Goal: Transaction & Acquisition: Purchase product/service

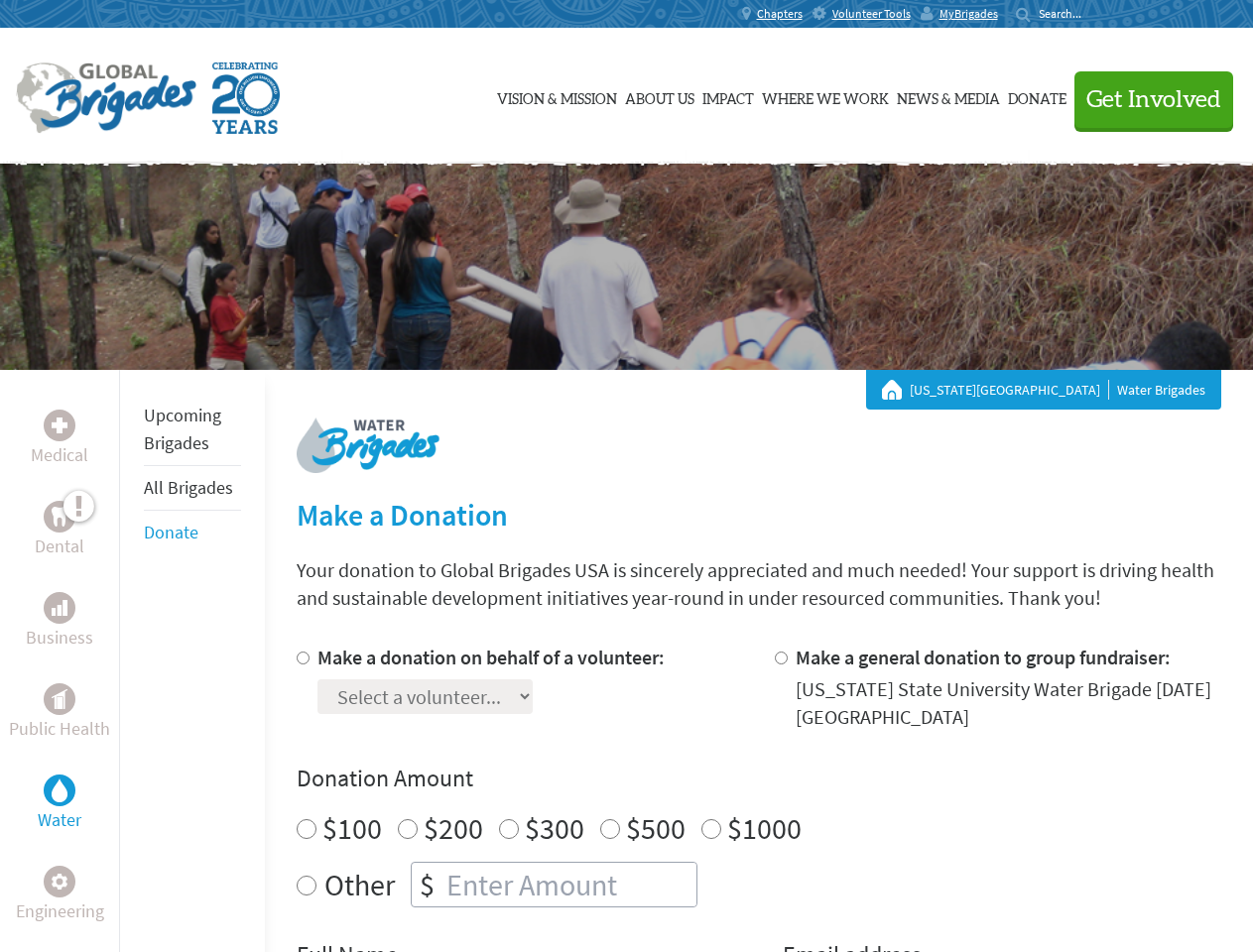
click at [1095, 14] on div "Search for:" at bounding box center [1055, 14] width 79 height 16
click at [1145, 99] on span "Get Involved" at bounding box center [1154, 100] width 135 height 24
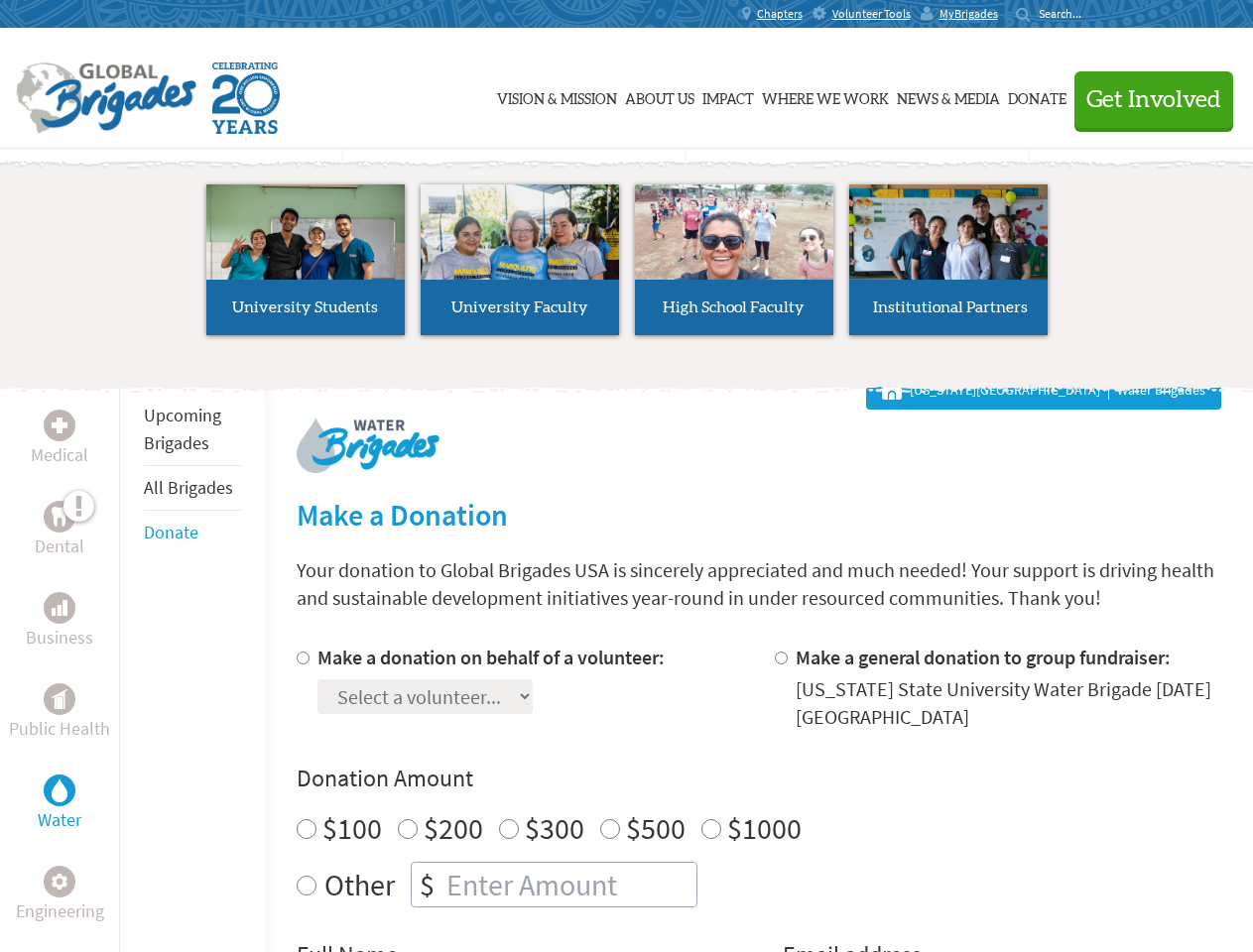
click at [627, 267] on li "High School Faculty" at bounding box center [734, 260] width 215 height 183
click at [131, 661] on div "Upcoming Brigades All Brigades Donate" at bounding box center [192, 846] width 146 height 952
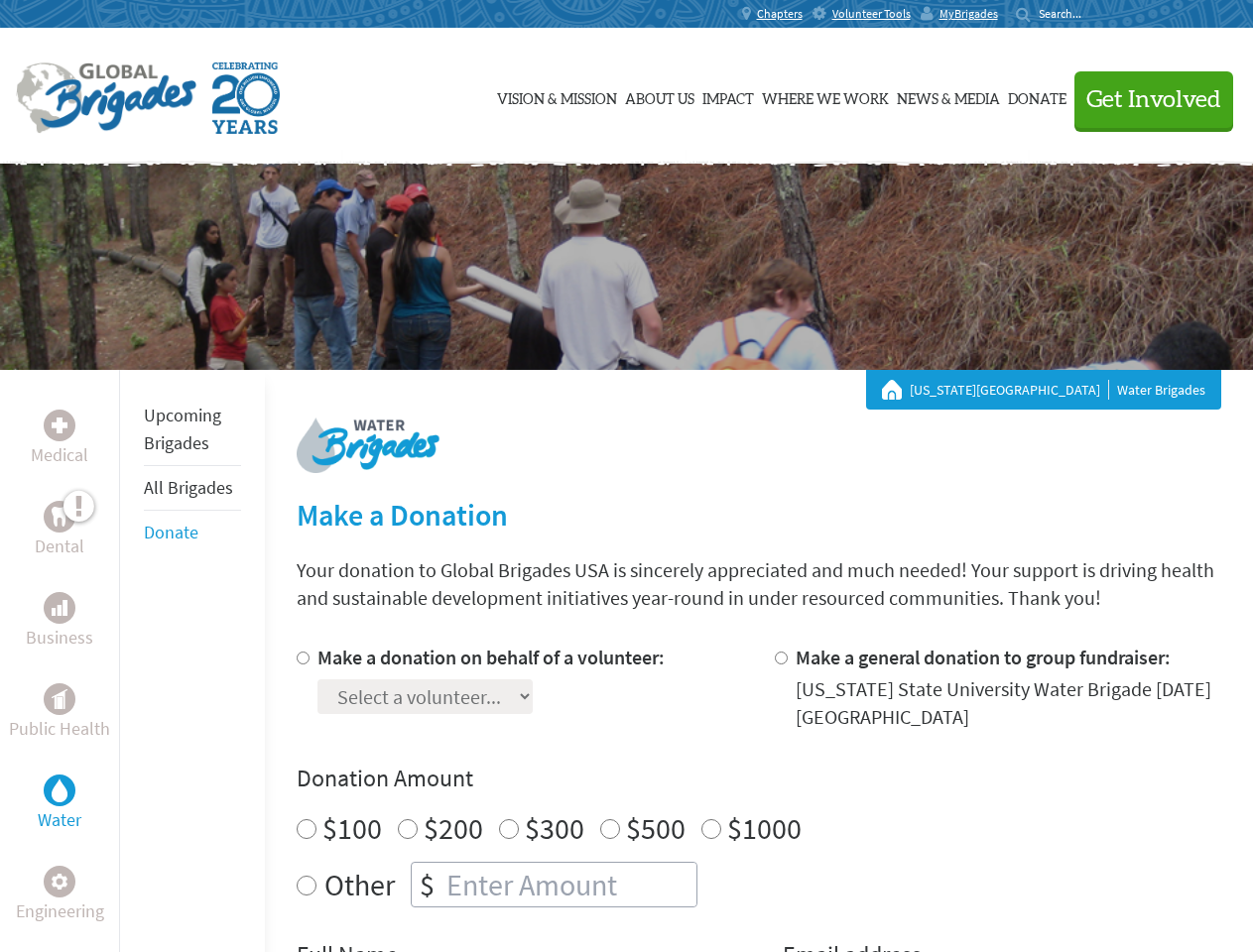
click at [758, 798] on div "Donation Amount $100 $200 $300 $500 $1000 Other $" at bounding box center [758, 836] width 924 height 145
click at [300, 658] on input "Make a donation on behalf of a volunteer:" at bounding box center [302, 658] width 13 height 13
radio input "true"
click at [780, 658] on input "Make a general donation to group fundraiser:" at bounding box center [781, 658] width 13 height 13
radio input "true"
